Goal: Book appointment/travel/reservation

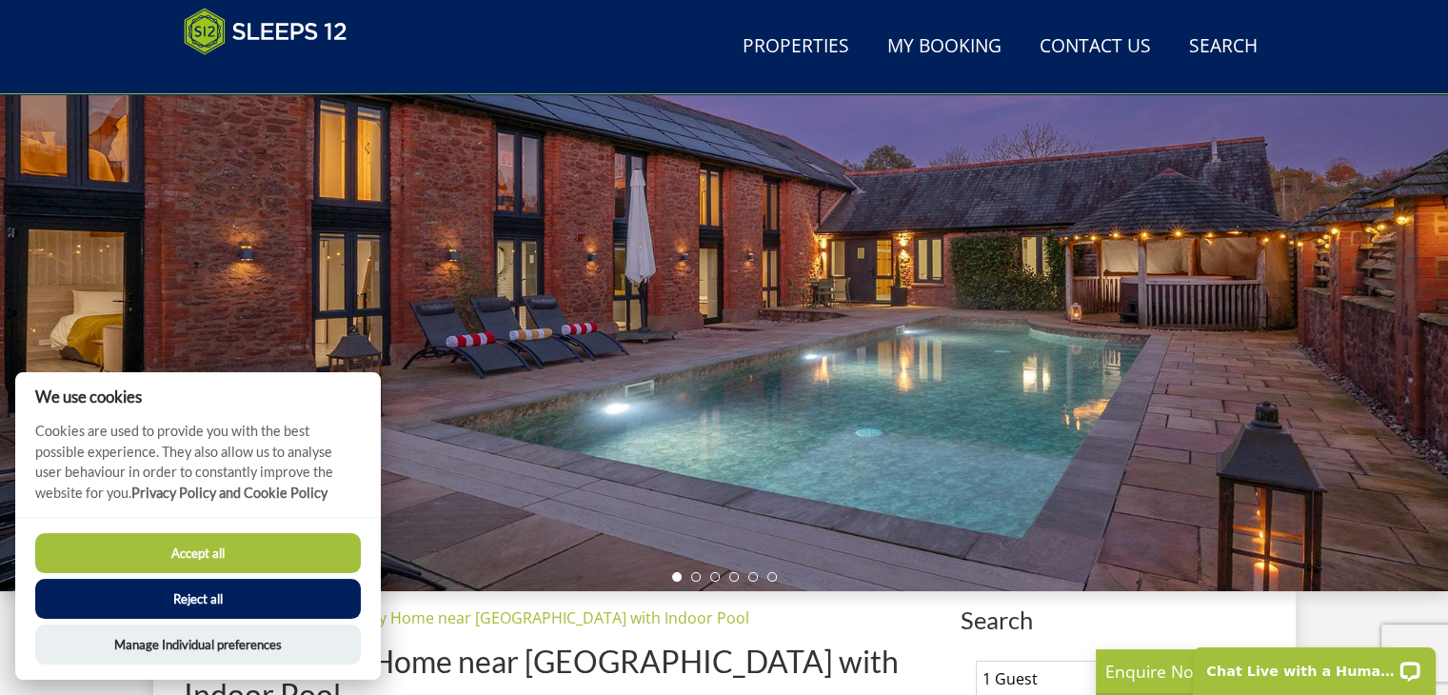
click at [258, 594] on button "Reject all" at bounding box center [198, 599] width 326 height 40
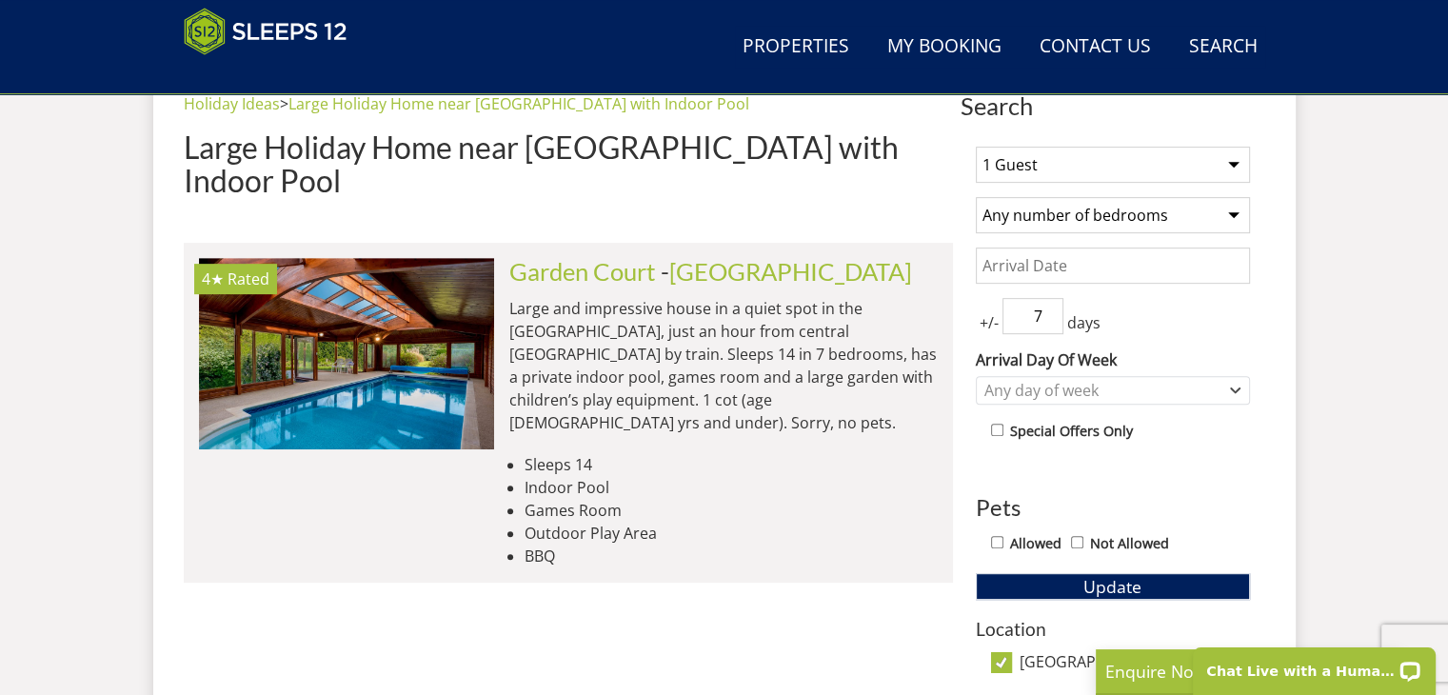
scroll to position [765, 0]
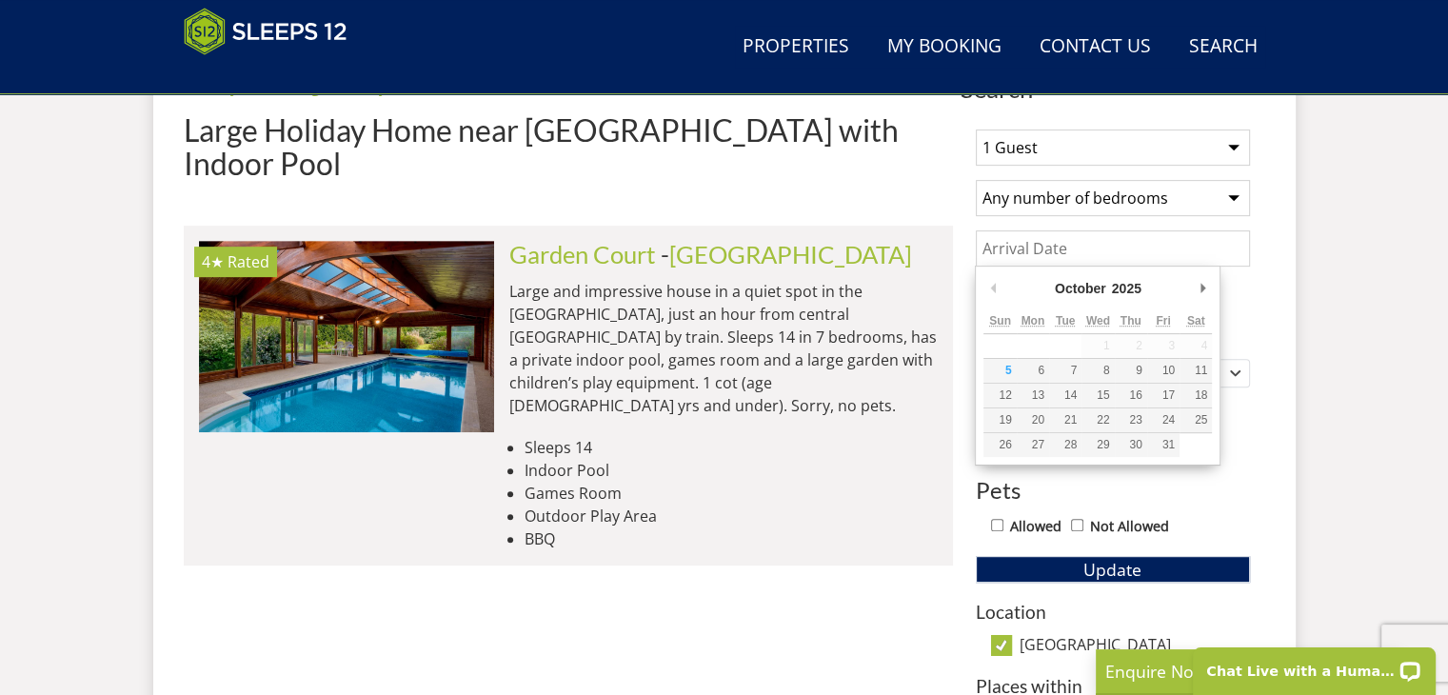
click at [1139, 256] on input "Date" at bounding box center [1113, 248] width 274 height 36
type input "[DATE]"
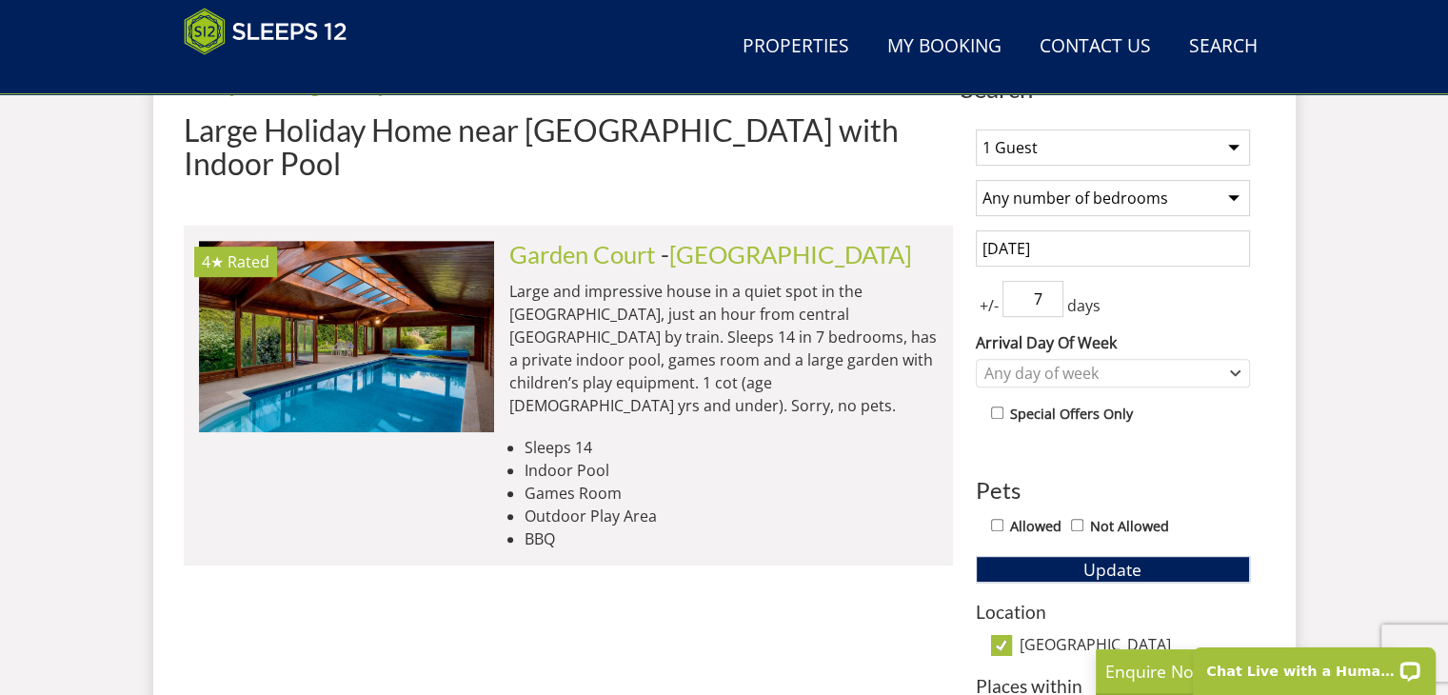
click at [996, 306] on span "+/-" at bounding box center [989, 305] width 27 height 23
click at [1037, 298] on input "7" at bounding box center [1032, 299] width 61 height 36
click at [1051, 303] on input "6" at bounding box center [1032, 299] width 61 height 36
click at [1051, 303] on input "5" at bounding box center [1032, 299] width 61 height 36
type input "4"
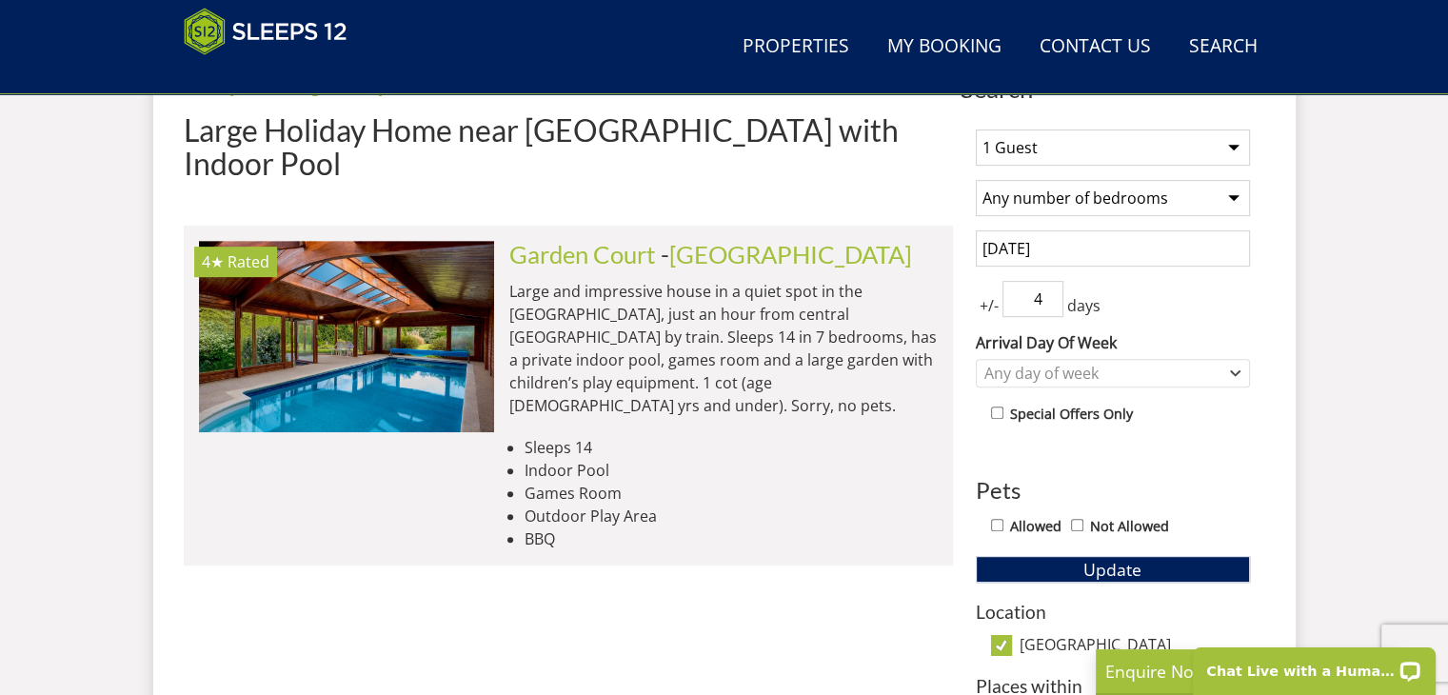
click at [1051, 303] on input "4" at bounding box center [1032, 299] width 61 height 36
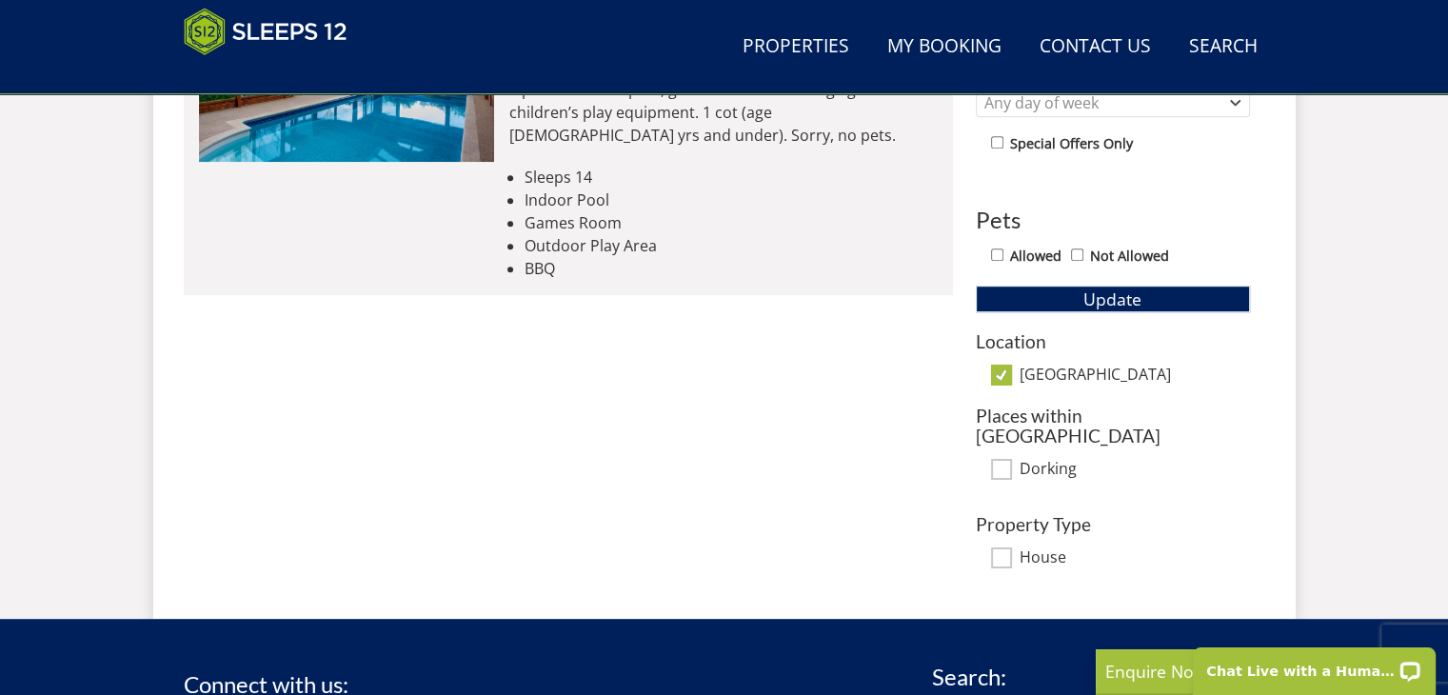
scroll to position [1051, 0]
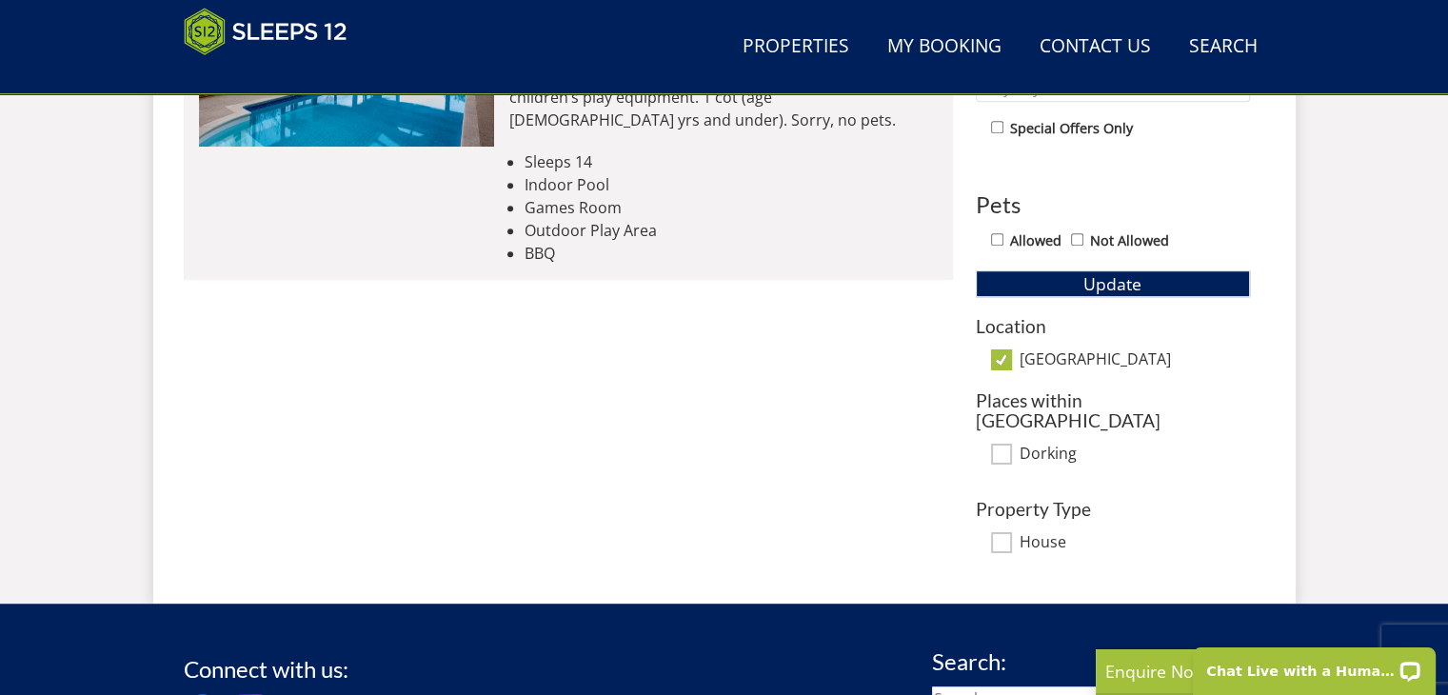
click at [998, 233] on input "Allowed" at bounding box center [997, 239] width 12 height 12
checkbox input "true"
click at [1047, 277] on button "Update" at bounding box center [1113, 283] width 274 height 27
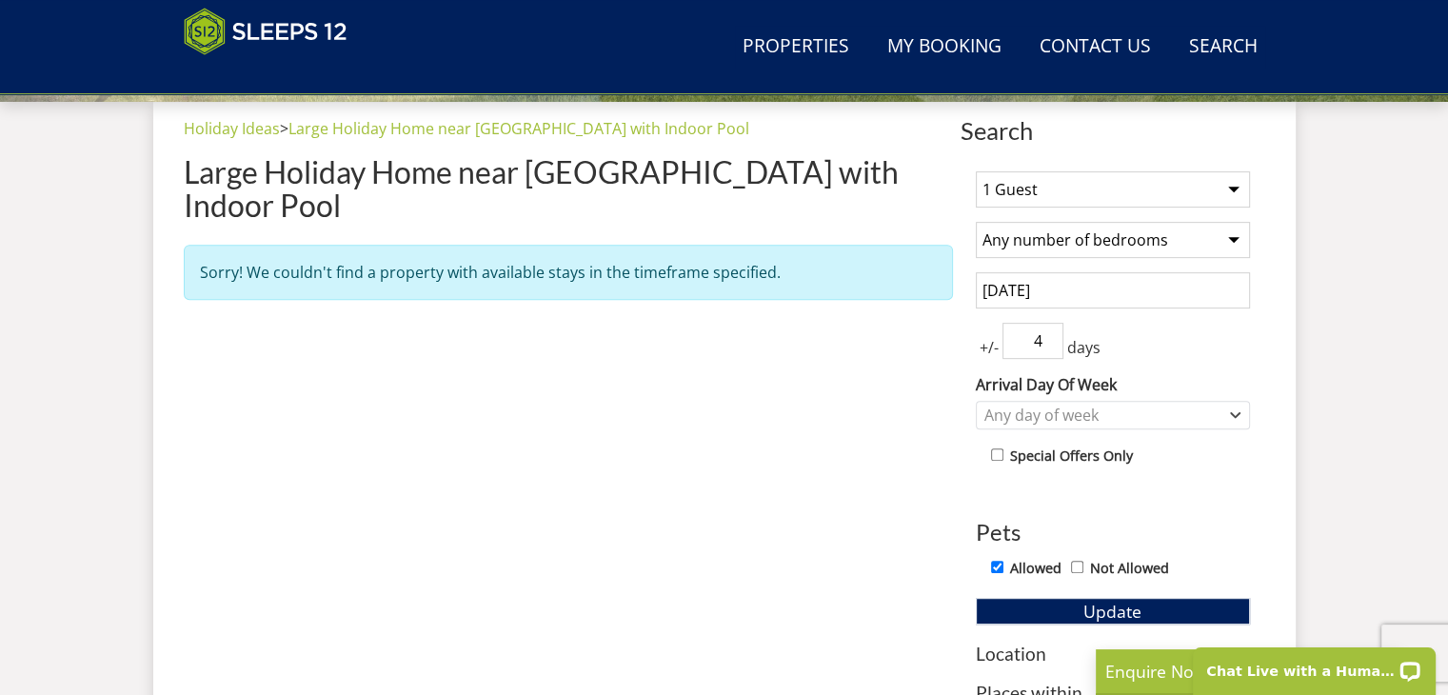
scroll to position [765, 0]
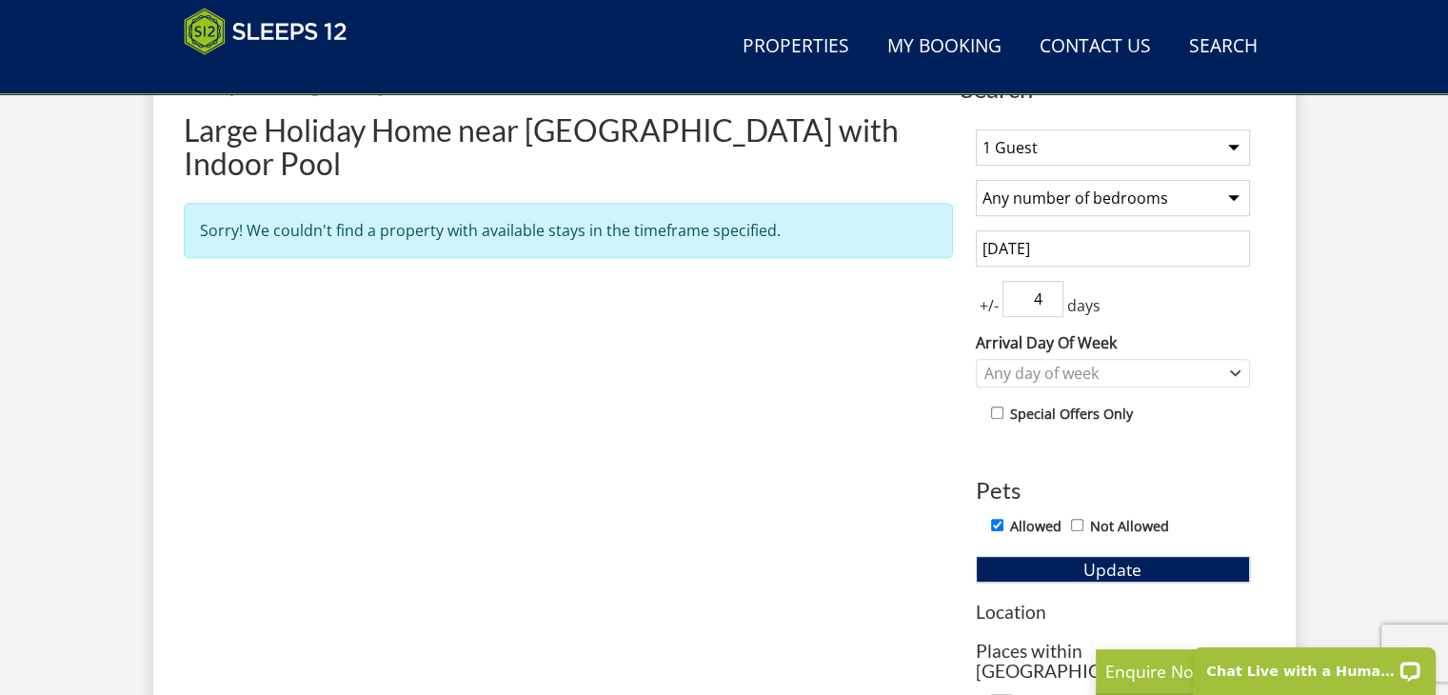
click at [1076, 523] on input "Not Allowed" at bounding box center [1077, 525] width 12 height 12
checkbox input "true"
checkbox input "false"
click at [1081, 558] on button "Update" at bounding box center [1113, 569] width 274 height 27
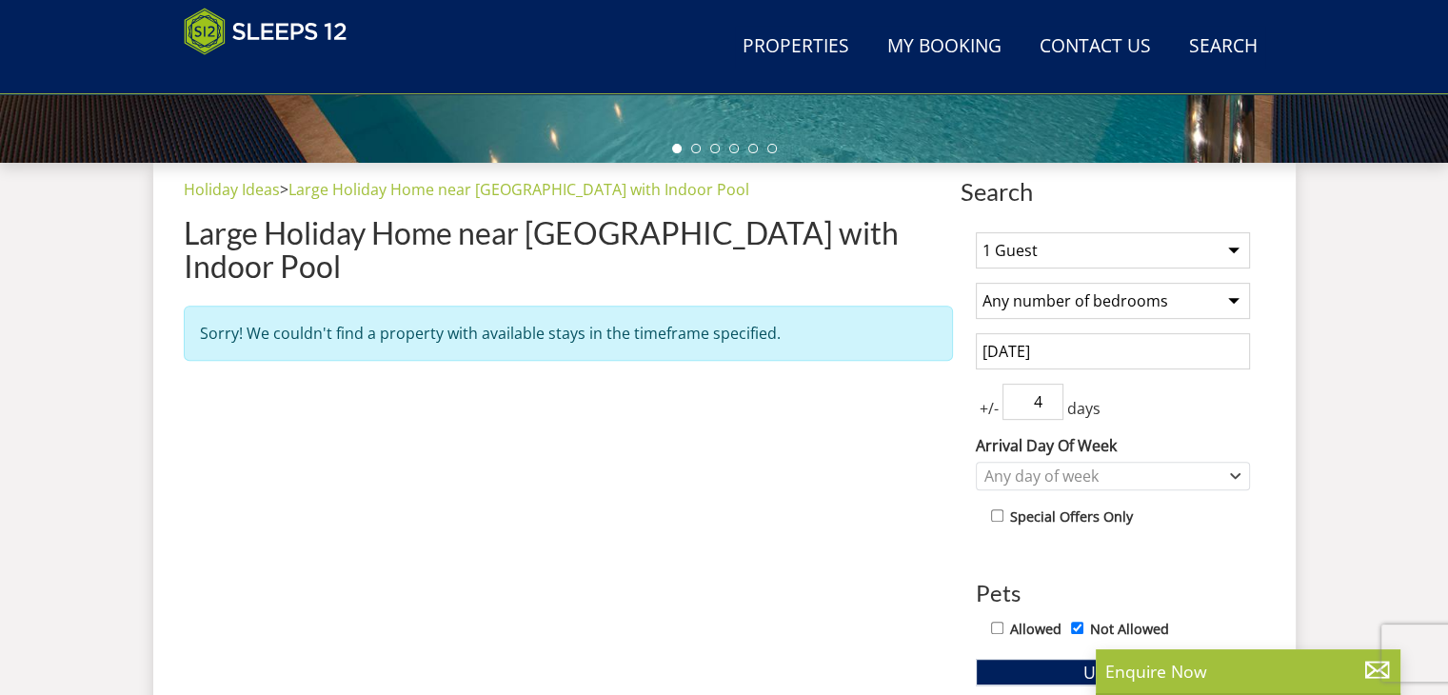
scroll to position [666, 0]
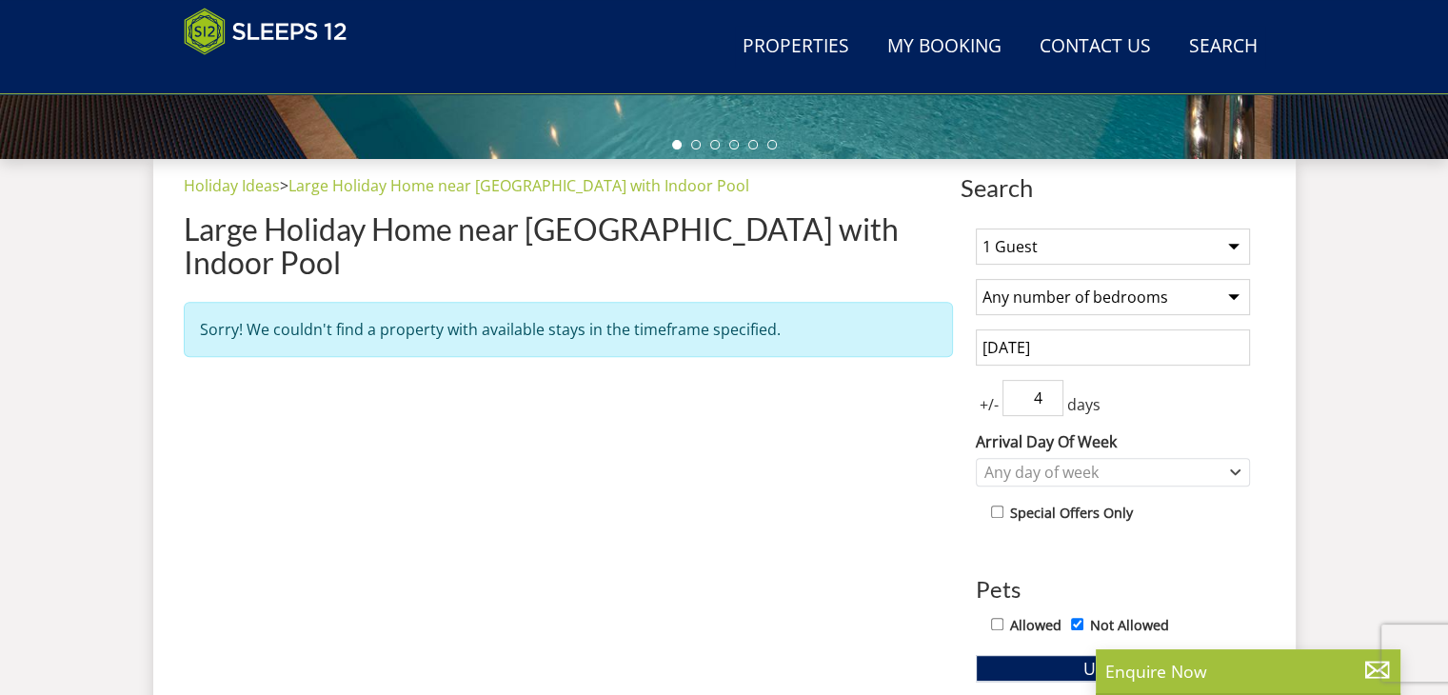
click at [718, 392] on div "Properties [GEOGRAPHIC_DATA] Holiday Ideas > Large Holiday Home near [GEOGRAPHI…" at bounding box center [568, 548] width 769 height 748
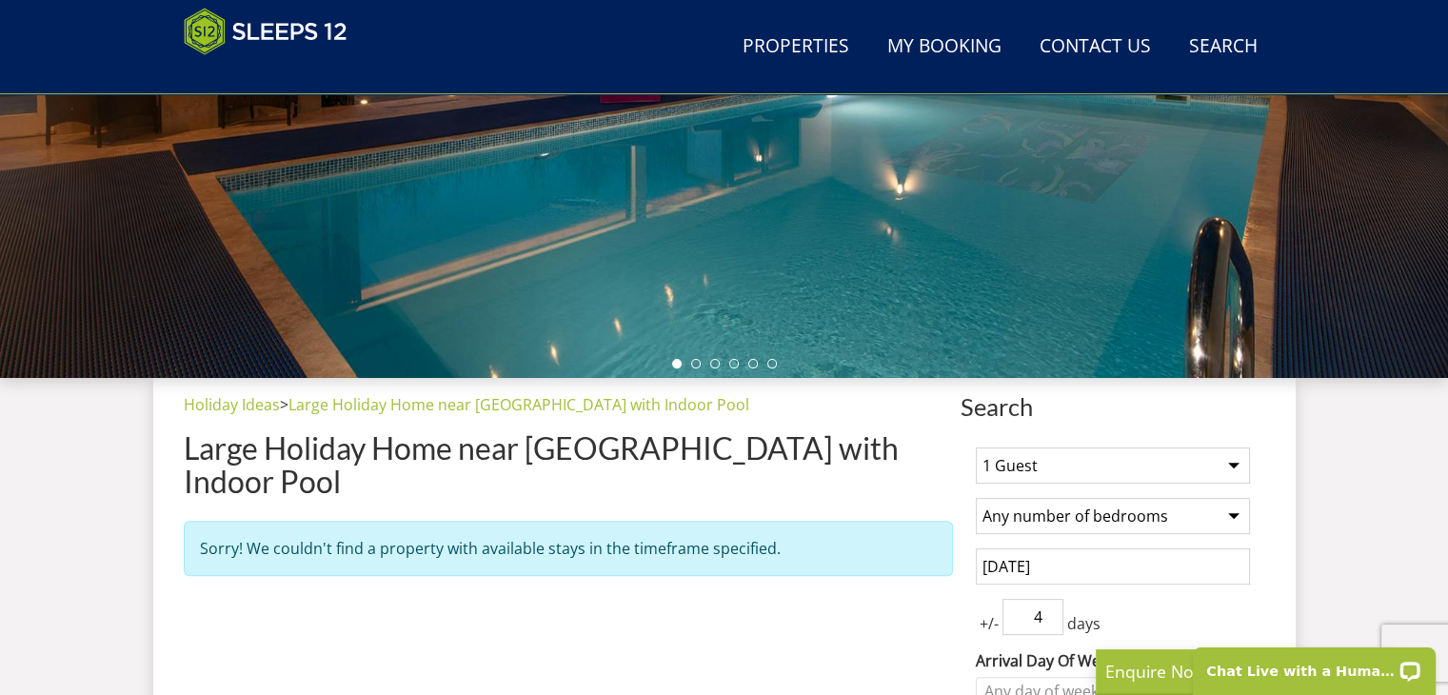
scroll to position [468, 0]
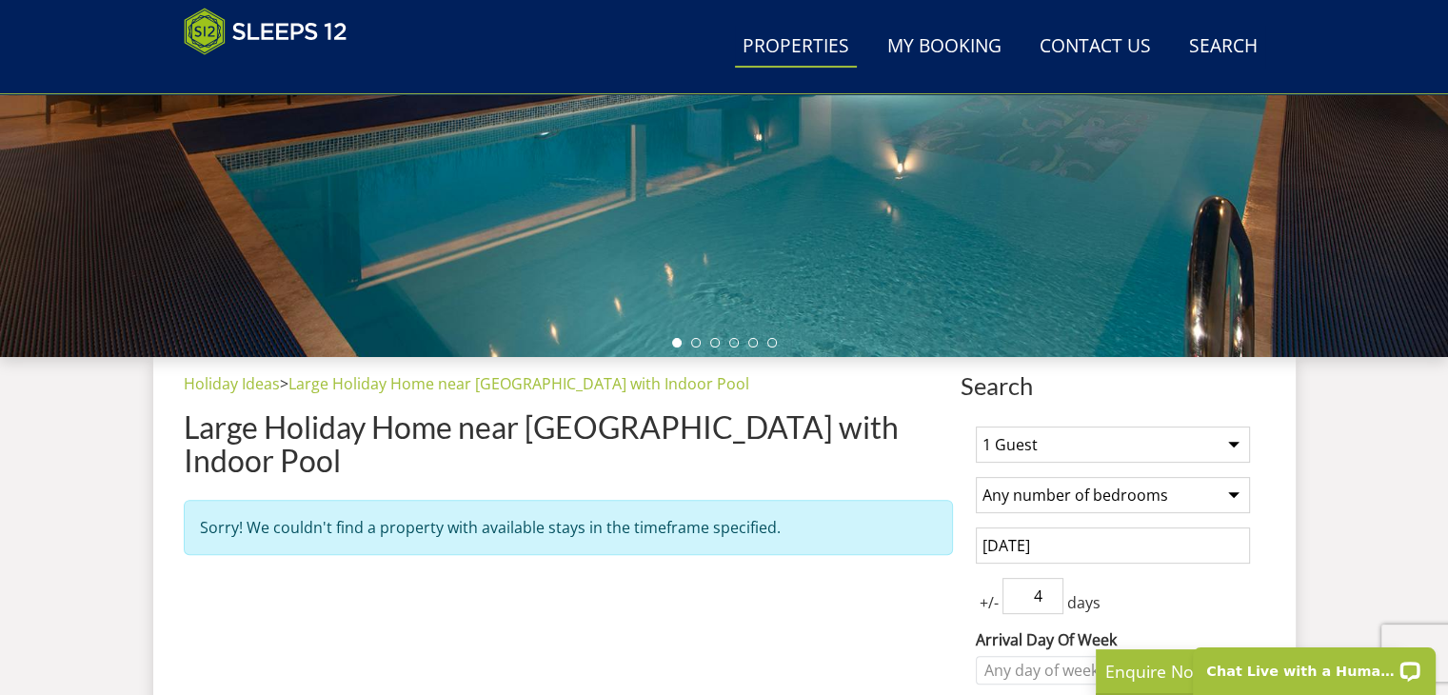
click at [787, 58] on link "Properties" at bounding box center [796, 47] width 122 height 43
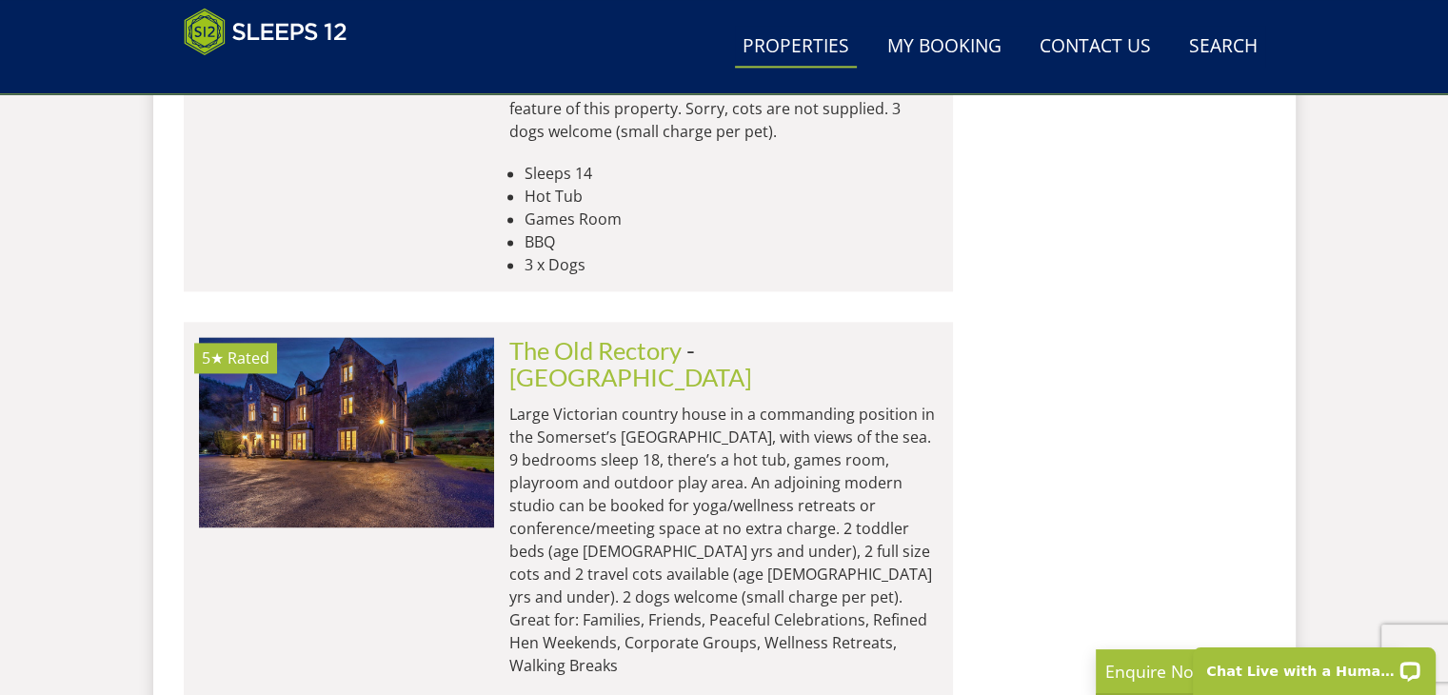
scroll to position [2666, 0]
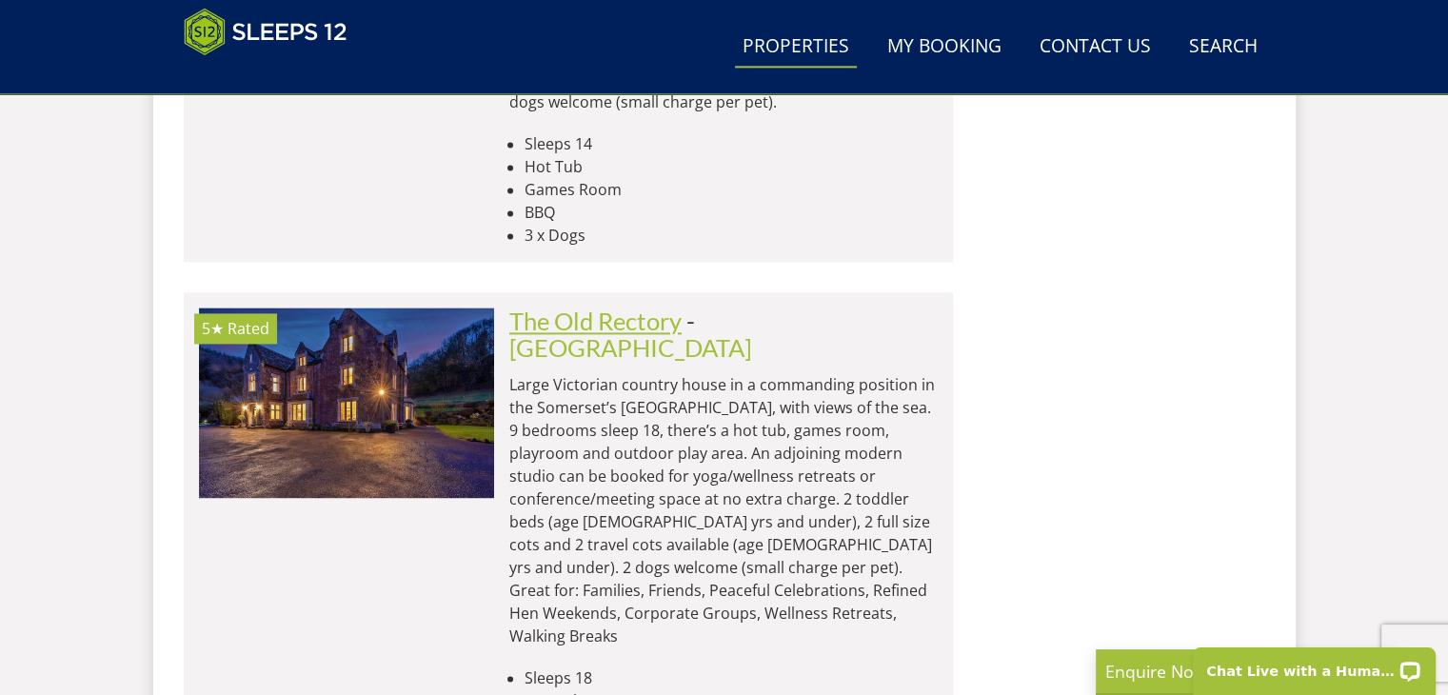
click at [565, 307] on link "The Old Rectory" at bounding box center [595, 321] width 172 height 29
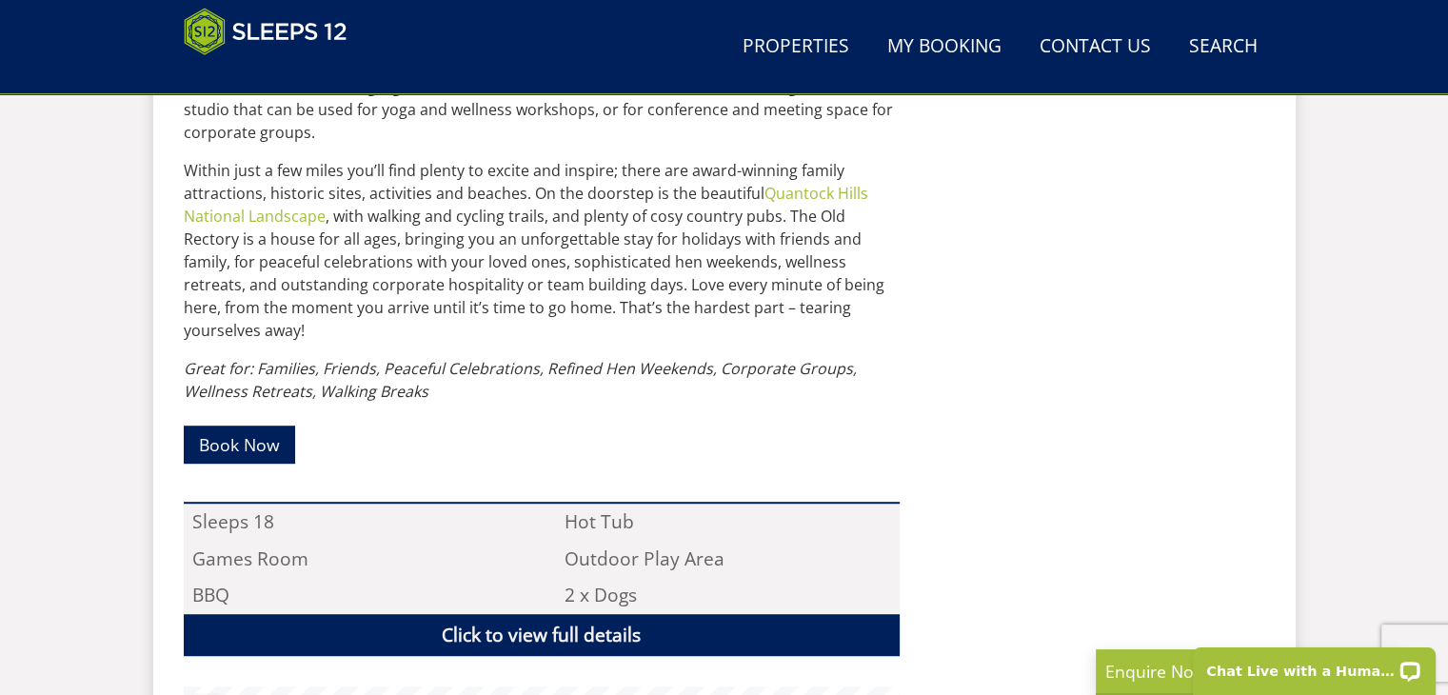
scroll to position [1333, 0]
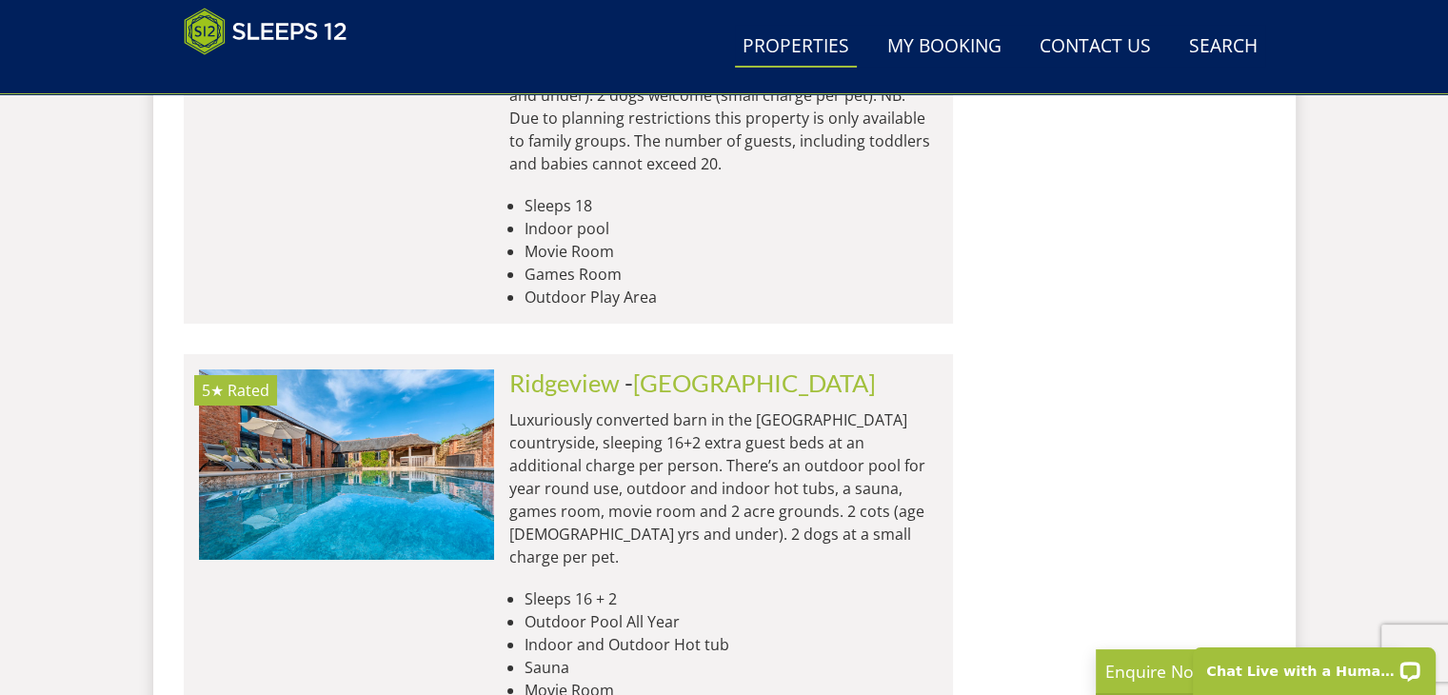
scroll to position [7235, 0]
